Goal: Information Seeking & Learning: Find specific page/section

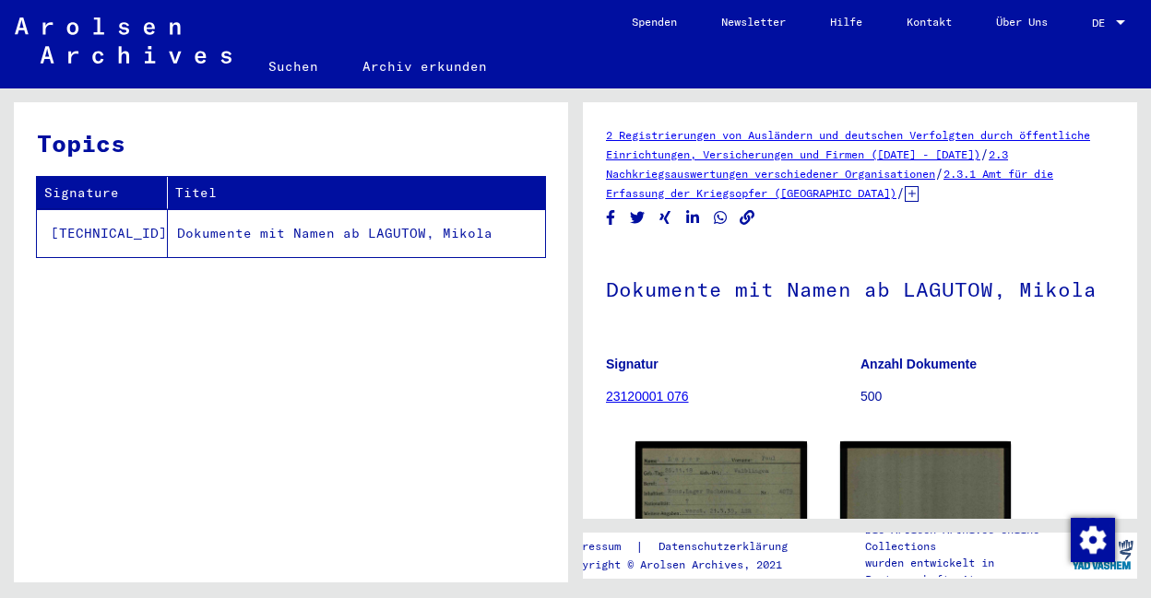
click at [771, 191] on link "2.3.1 Amt für die Erfassung der Kriegsopfer ([GEOGRAPHIC_DATA])" at bounding box center [829, 183] width 447 height 33
click at [670, 394] on link "23120001 076" at bounding box center [647, 396] width 83 height 15
